Goal: Task Accomplishment & Management: Use online tool/utility

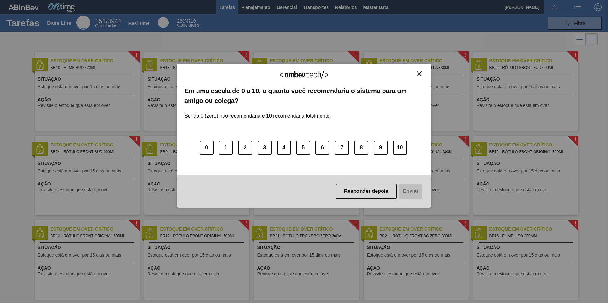
drag, startPoint x: 421, startPoint y: 73, endPoint x: 398, endPoint y: 73, distance: 23.2
click at [421, 73] on img "Close" at bounding box center [419, 74] width 5 height 5
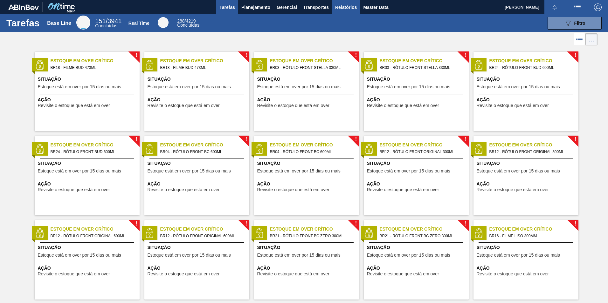
click at [342, 7] on span "Relatórios" at bounding box center [346, 7] width 22 height 8
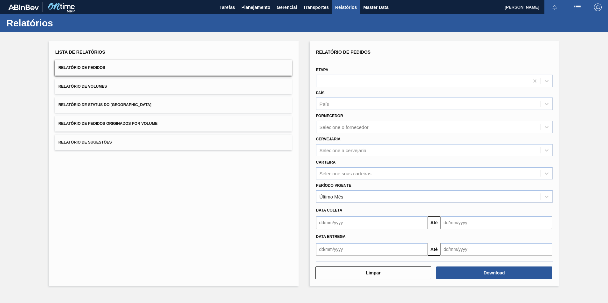
click at [333, 127] on div "Selecione o fornecedor" at bounding box center [344, 127] width 49 height 5
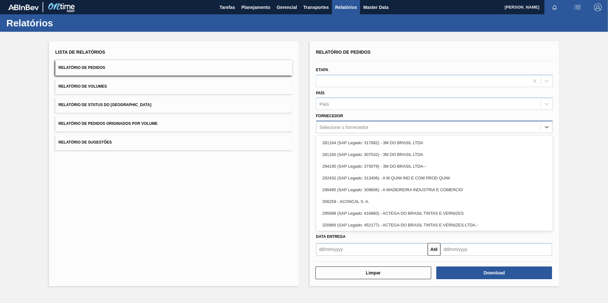
paste input "336207"
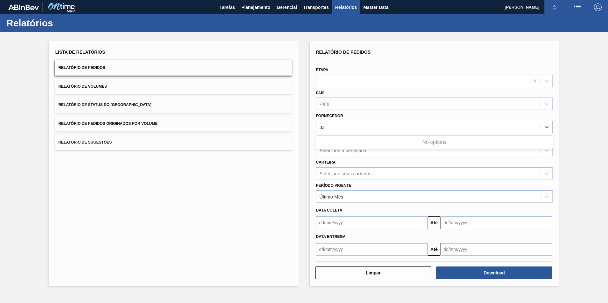
type input "3"
paste input "336207"
type input "336207"
click at [328, 109] on div "País" at bounding box center [434, 104] width 237 height 12
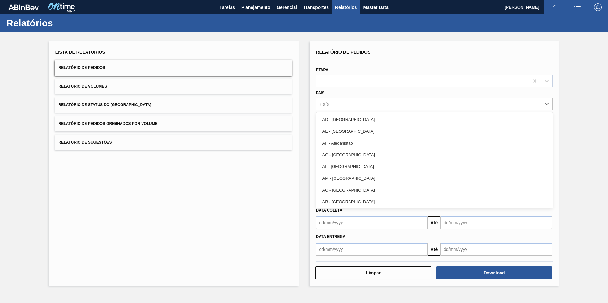
click at [378, 247] on input "text" at bounding box center [372, 249] width 112 height 13
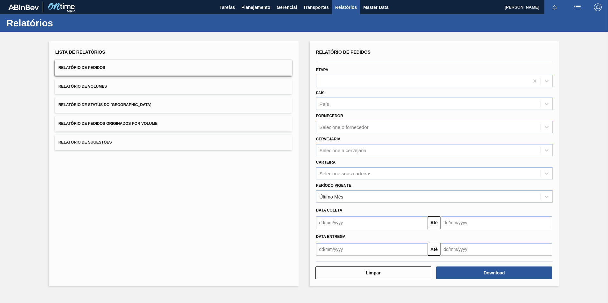
click at [358, 136] on div "Cervejaria Selecione a cervejaria" at bounding box center [434, 146] width 237 height 22
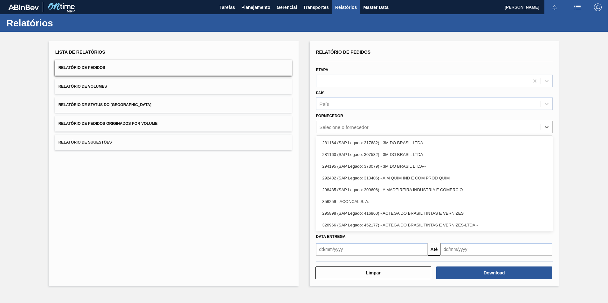
click at [341, 124] on div "Selecione o fornecedor" at bounding box center [428, 127] width 225 height 9
paste input "336207"
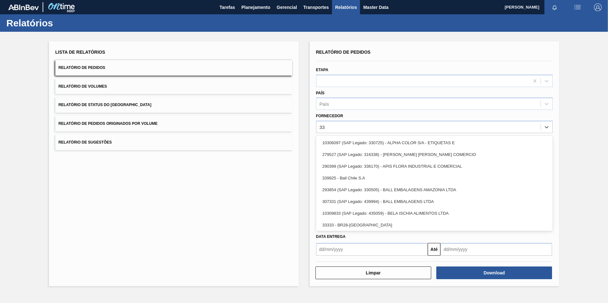
type input "3"
